Goal: Task Accomplishment & Management: Manage account settings

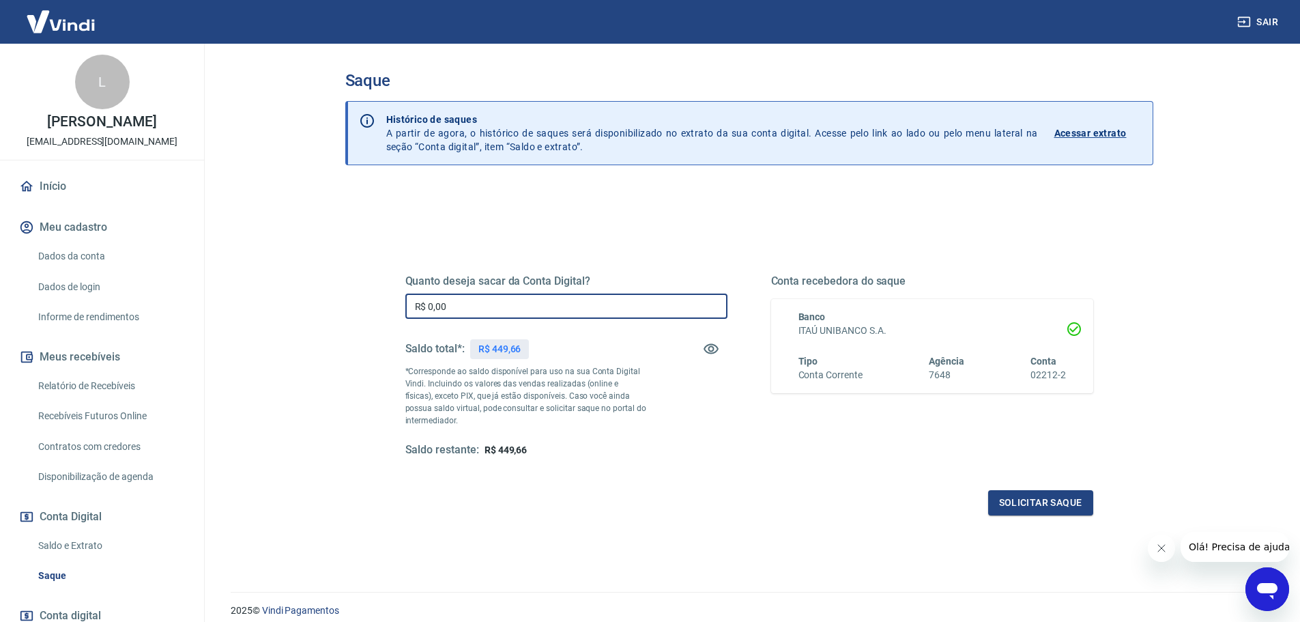
drag, startPoint x: 490, startPoint y: 308, endPoint x: 170, endPoint y: 307, distance: 320.0
click at [170, 307] on div "Sair L Luiz Strina camafeu@casascamafeu.com.br Início Meu cadastro Dados da con…" at bounding box center [650, 311] width 1300 height 622
type input "R$ 449,66"
click at [1031, 499] on button "Solicitar saque" at bounding box center [1040, 502] width 105 height 25
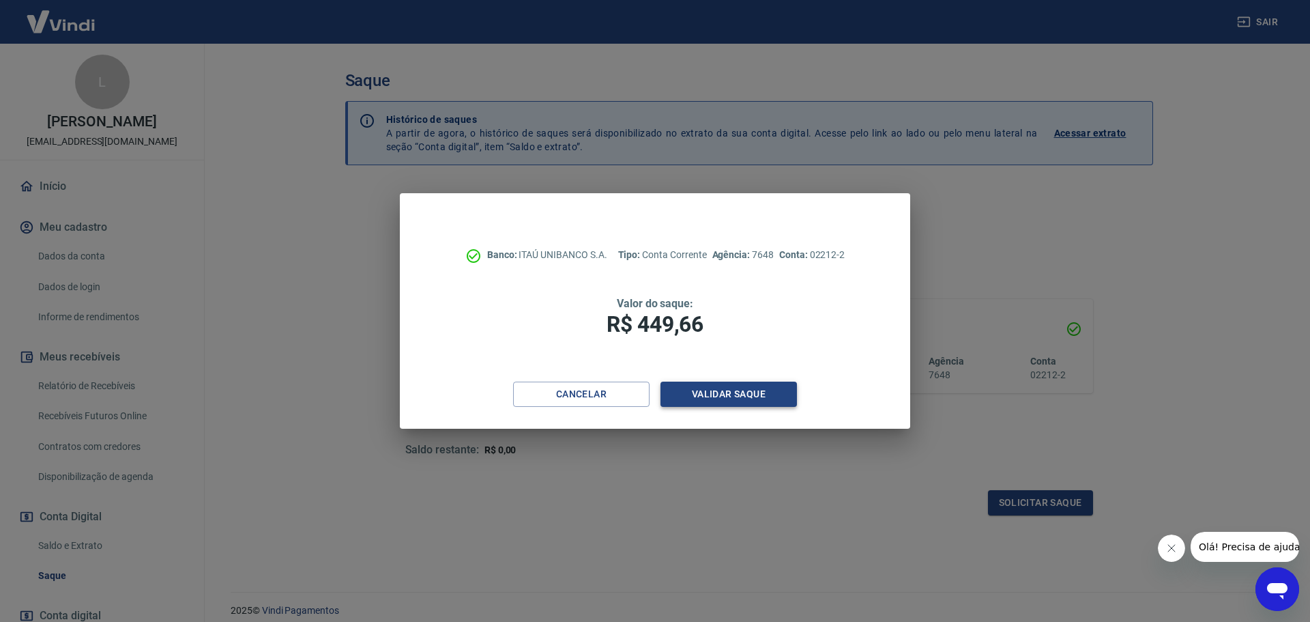
click at [744, 398] on button "Validar saque" at bounding box center [728, 393] width 136 height 25
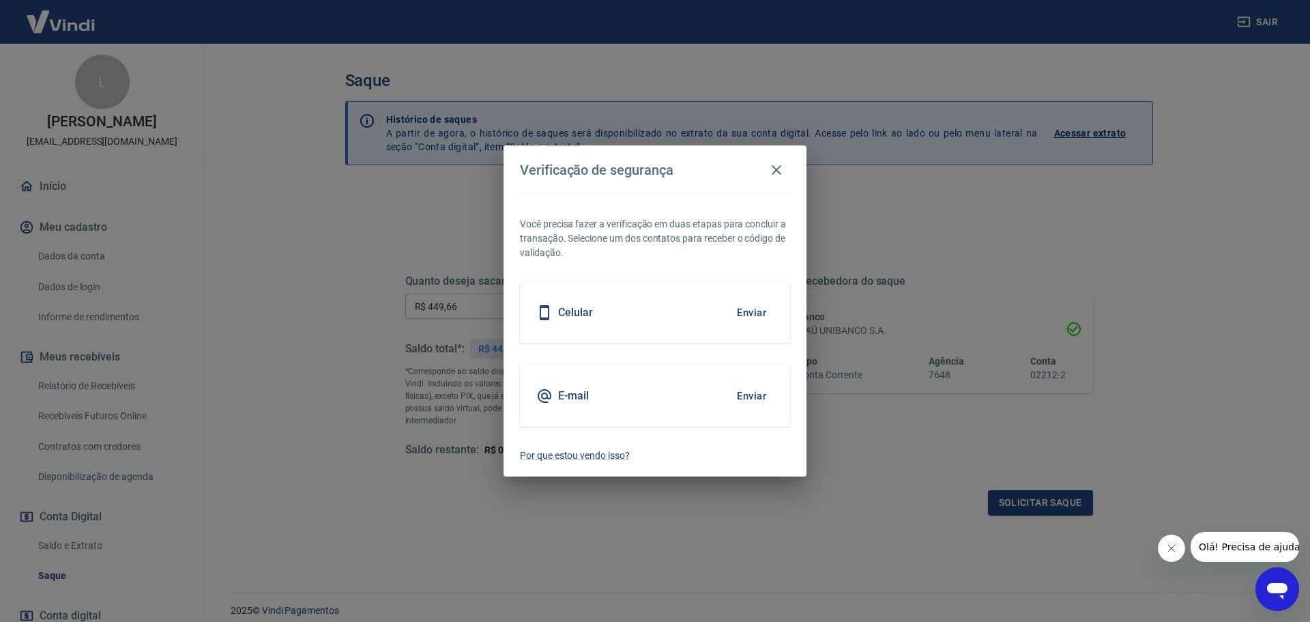
click at [748, 306] on button "Enviar" at bounding box center [751, 312] width 44 height 29
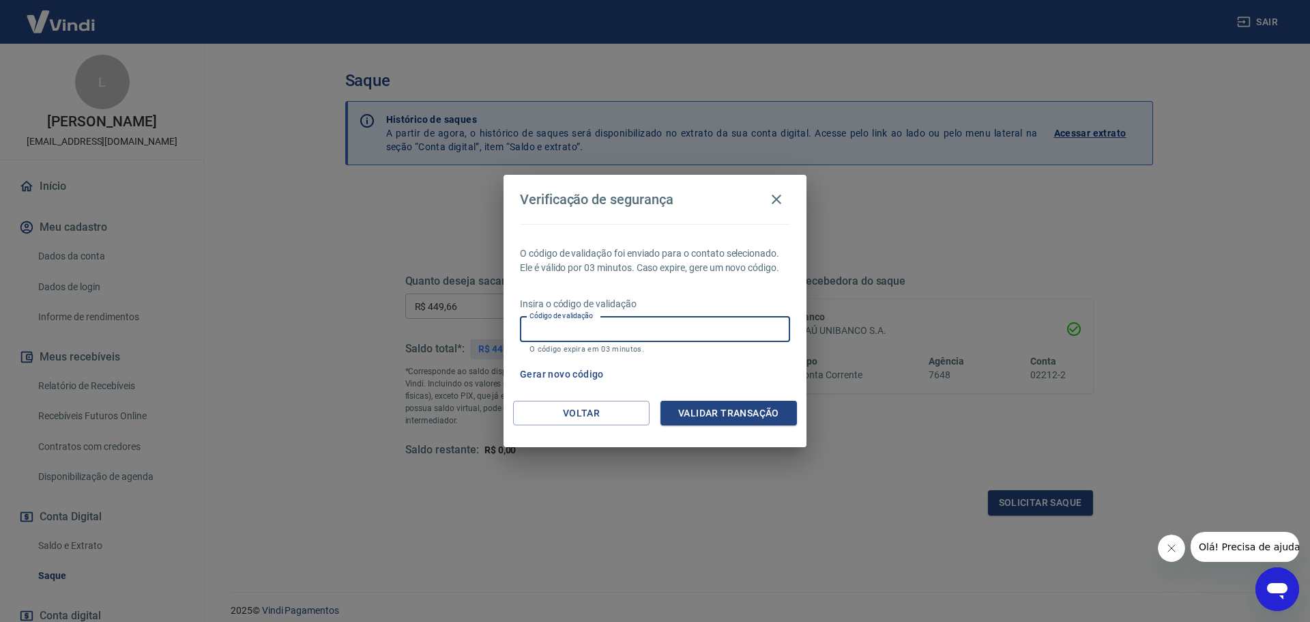
click at [581, 338] on input "Código de validação" at bounding box center [655, 329] width 270 height 25
type input "298095"
click at [730, 411] on button "Validar transação" at bounding box center [728, 412] width 136 height 25
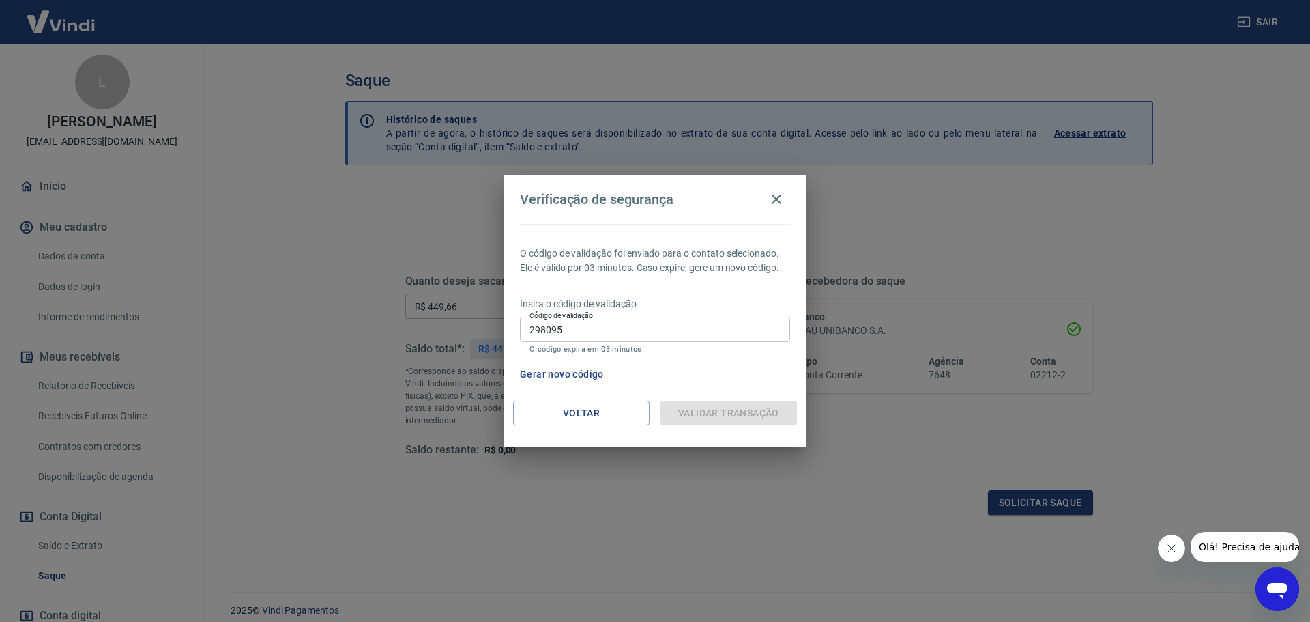
click at [749, 413] on div "Validar transação" at bounding box center [728, 412] width 136 height 25
click at [637, 329] on input "298095" at bounding box center [655, 329] width 270 height 25
